Goal: Navigation & Orientation: Find specific page/section

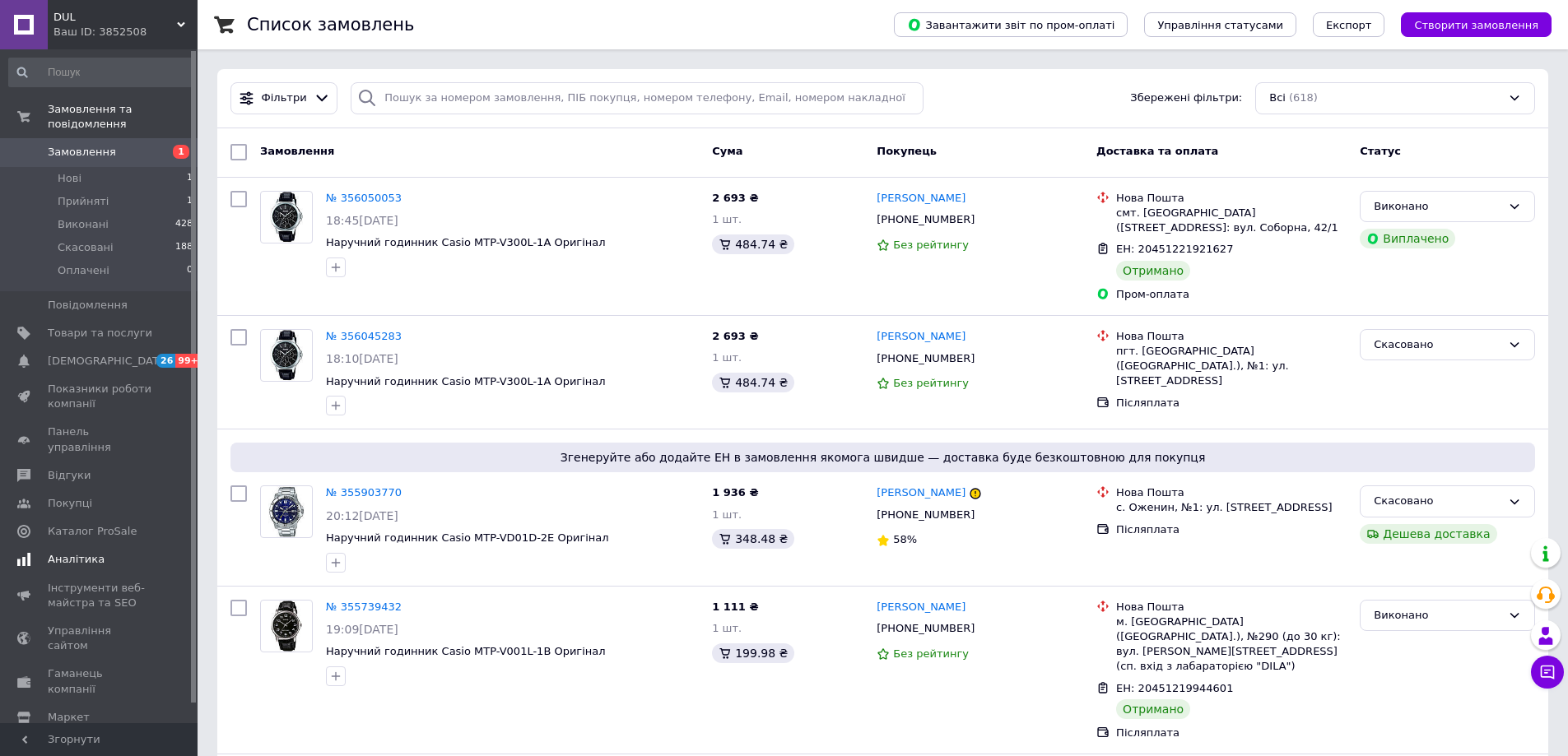
click at [107, 552] on span "Аналітика" at bounding box center [100, 559] width 105 height 14
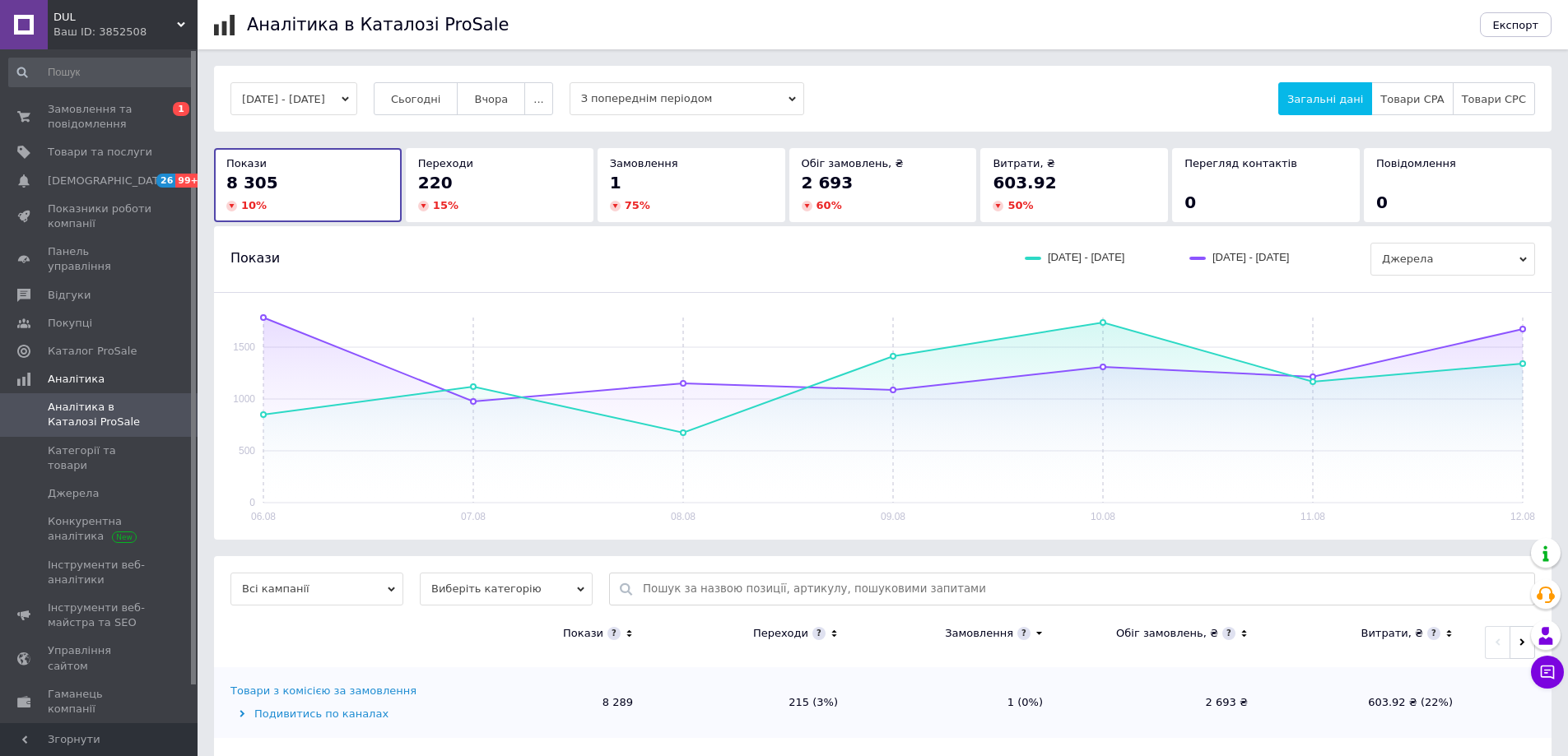
click at [513, 197] on div "220 15 %" at bounding box center [499, 192] width 163 height 42
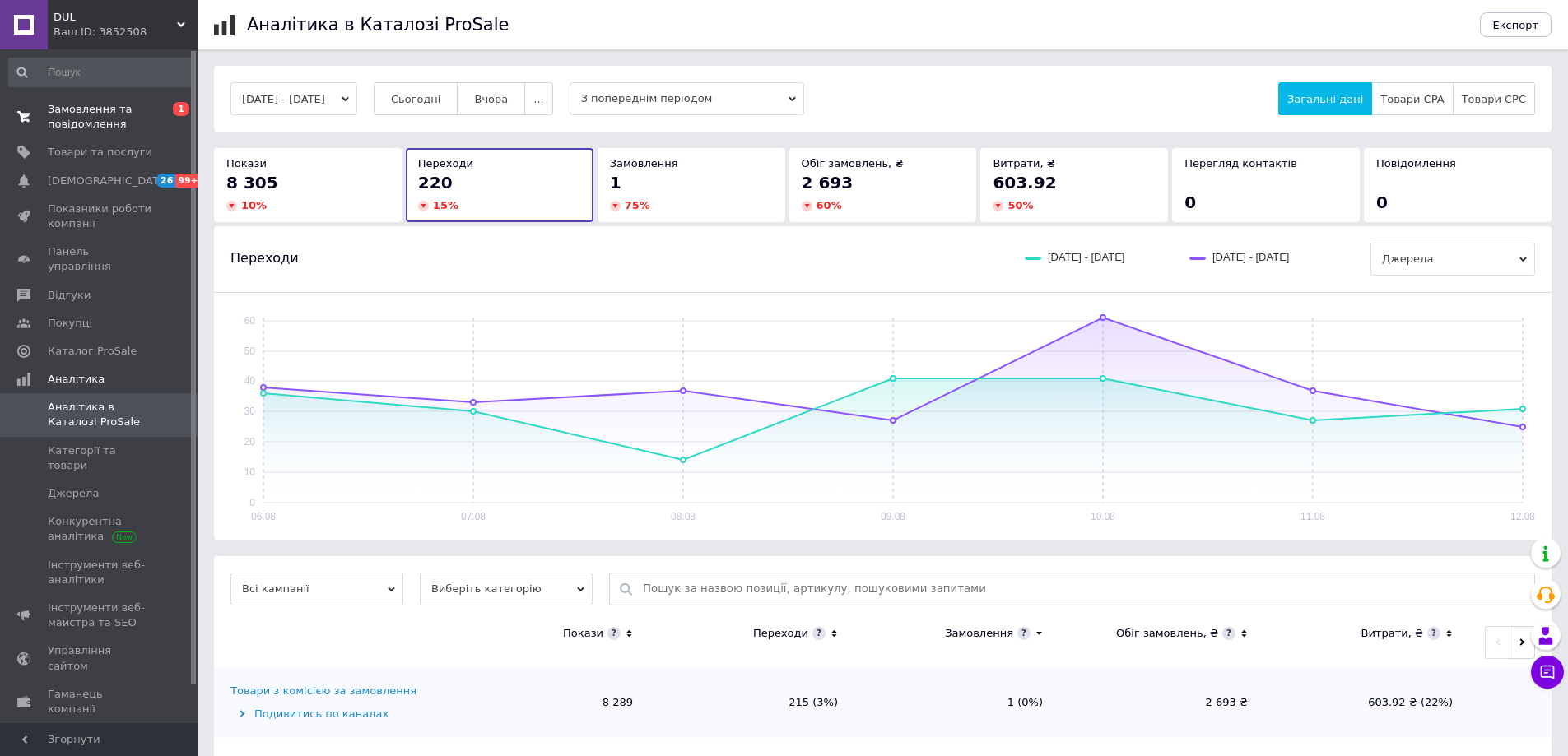
click at [63, 113] on span "Замовлення та повідомлення" at bounding box center [100, 116] width 105 height 30
